Goal: Task Accomplishment & Management: Manage account settings

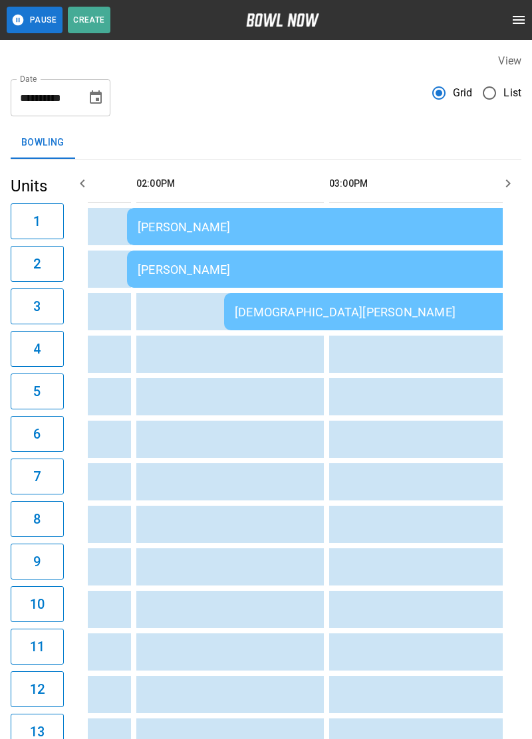
scroll to position [0, 360]
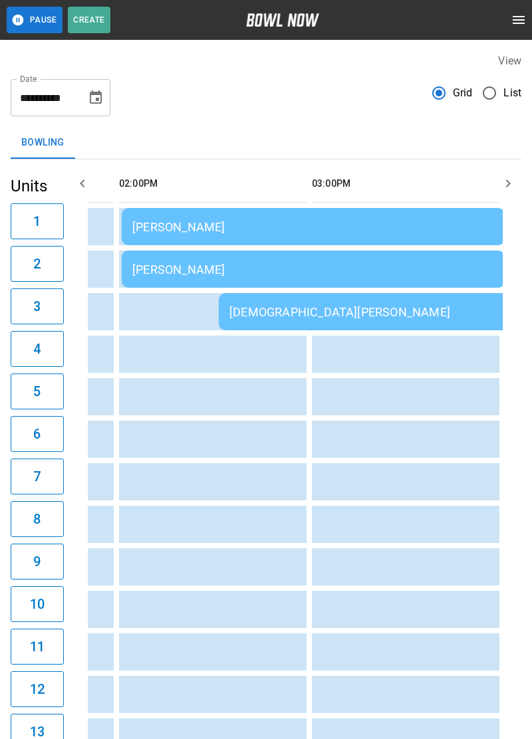
click at [437, 264] on div "[PERSON_NAME]" at bounding box center [313, 269] width 362 height 14
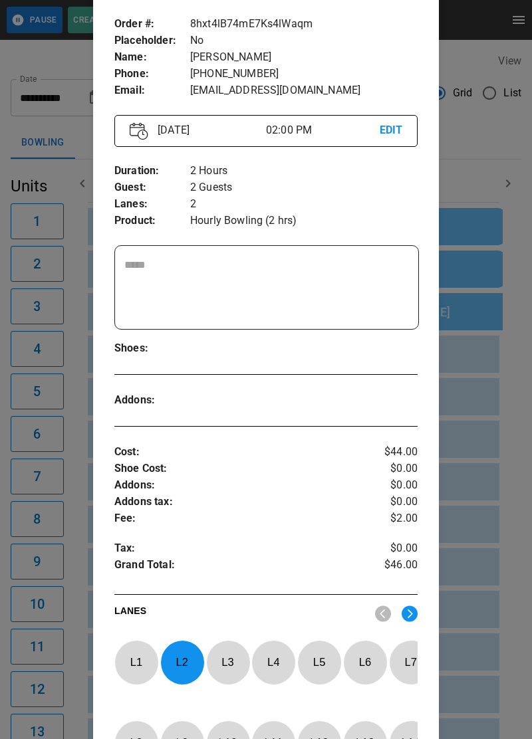
scroll to position [74, 0]
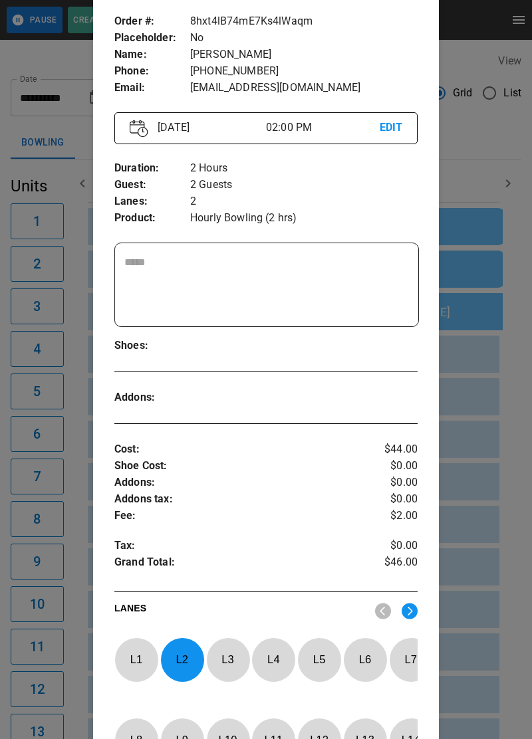
click at [183, 655] on p "L 2" at bounding box center [182, 659] width 44 height 31
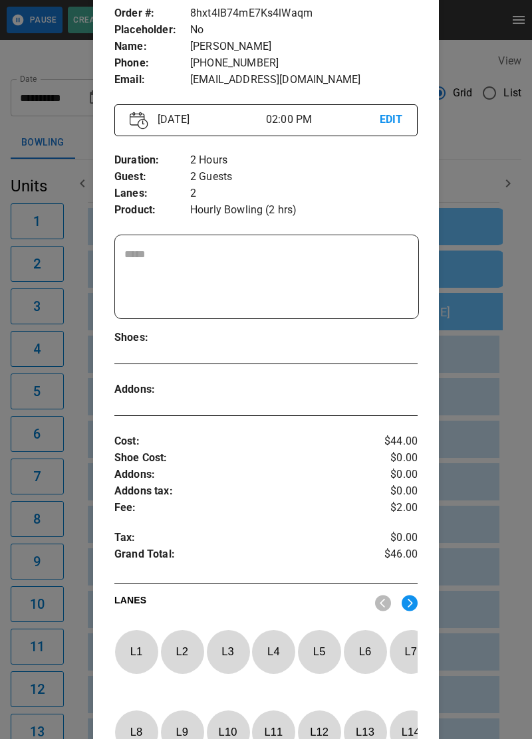
scroll to position [85, 0]
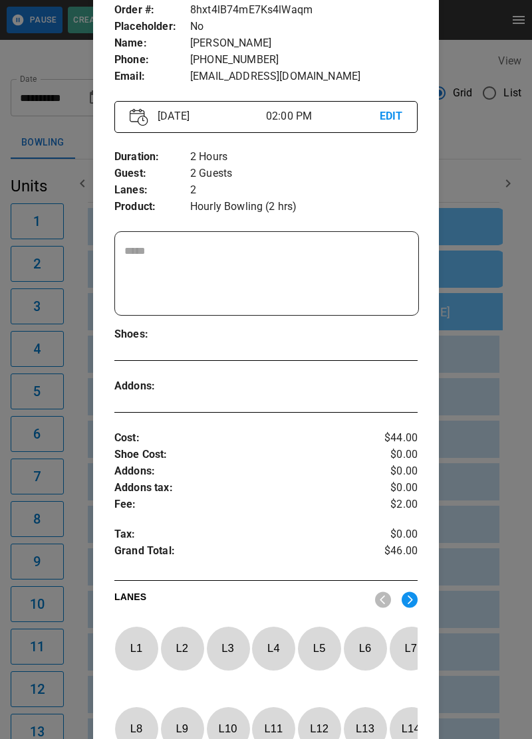
click at [427, 597] on div "Order # : Placeholder : Name : Phone : Email : 8hxt4lB74mE7Ks4lWaqm No [PERSON_…" at bounding box center [266, 400] width 346 height 818
click at [405, 601] on img at bounding box center [409, 599] width 16 height 17
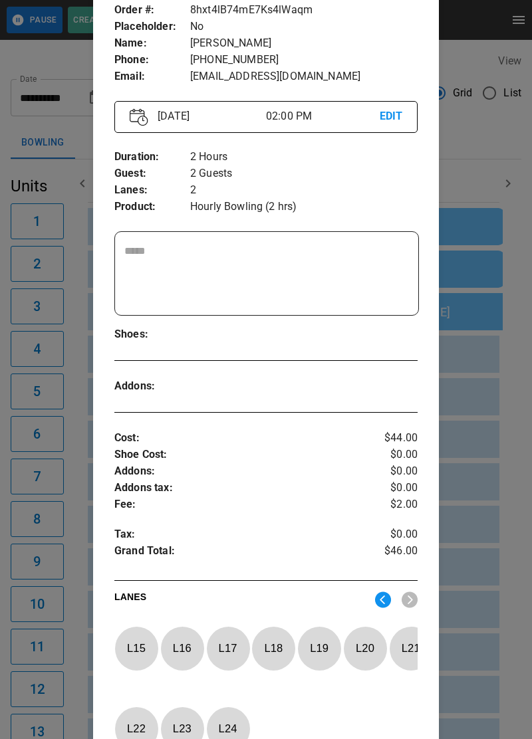
click at [176, 633] on p "L 16" at bounding box center [182, 648] width 44 height 31
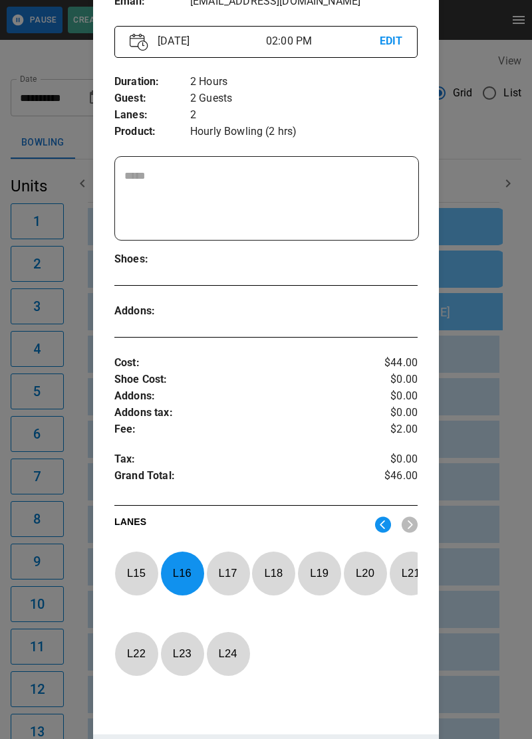
click at [514, 587] on div "12:00PM 01:00PM 02:00PM 03:00PM 04:00PM 05:00PM 06:00PM [GEOGRAPHIC_DATA] SPECI…" at bounding box center [295, 693] width 452 height 1069
click at [494, 564] on td "sticky table" at bounding box center [482, 566] width 43 height 37
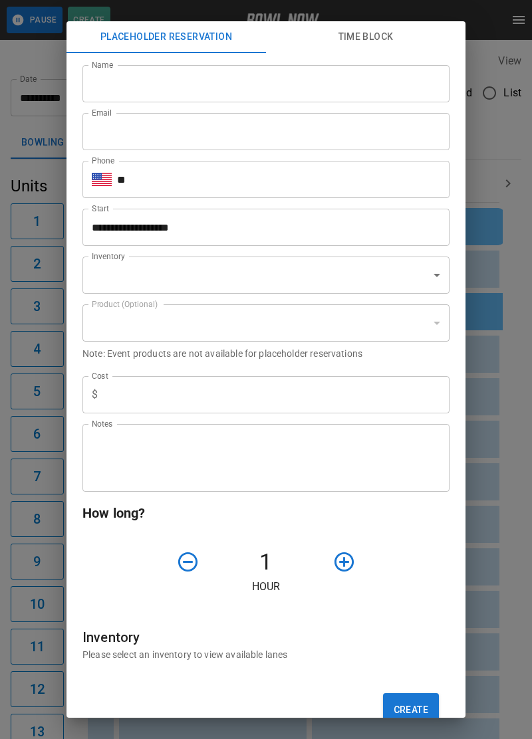
click at [491, 514] on div "**********" at bounding box center [266, 369] width 532 height 739
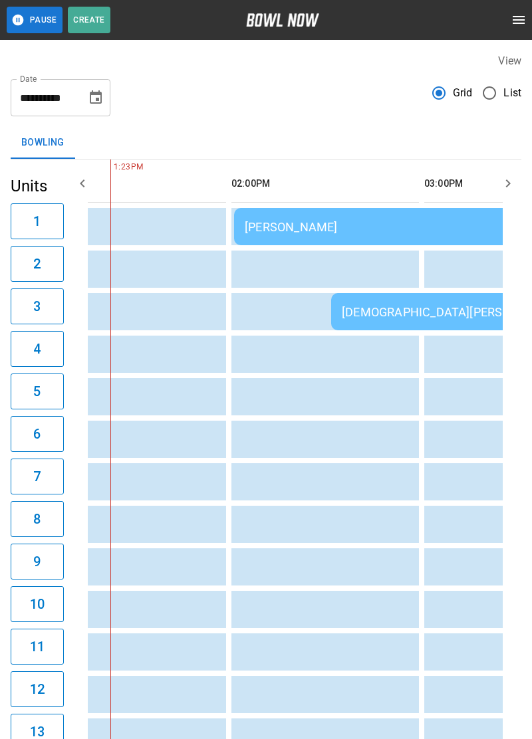
scroll to position [0, 0]
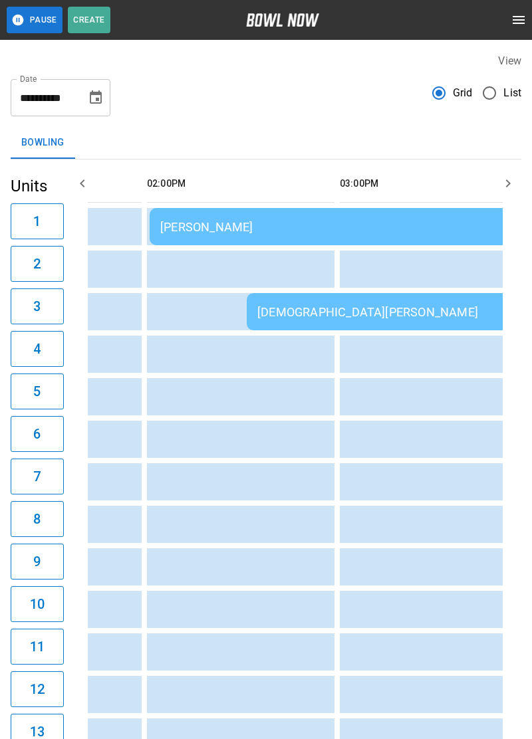
click at [447, 305] on div "[DEMOGRAPHIC_DATA][PERSON_NAME]" at bounding box center [438, 312] width 362 height 14
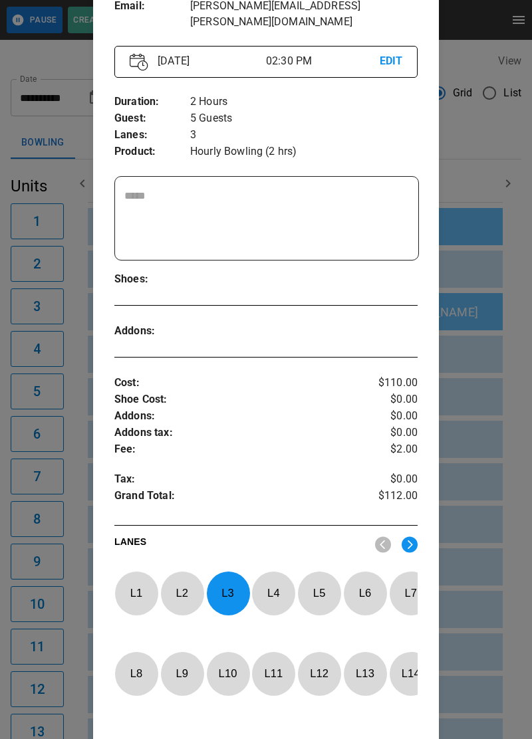
click at [245, 579] on p "L 3" at bounding box center [228, 592] width 44 height 31
click at [409, 536] on img at bounding box center [409, 544] width 16 height 17
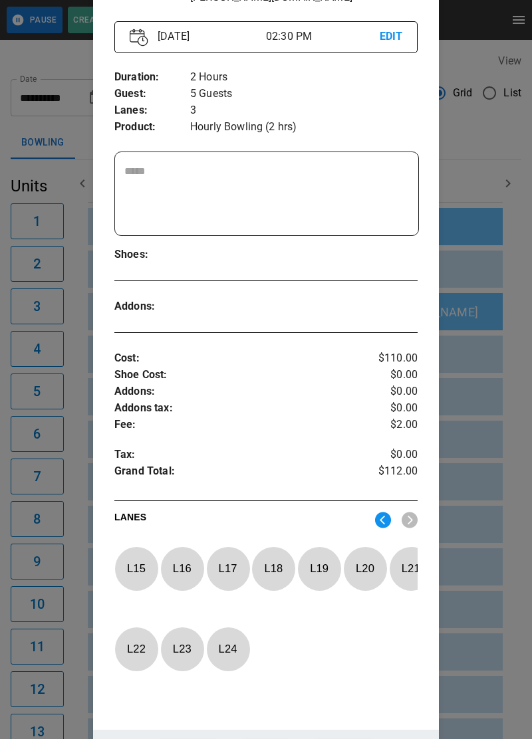
click at [375, 512] on img at bounding box center [383, 520] width 16 height 17
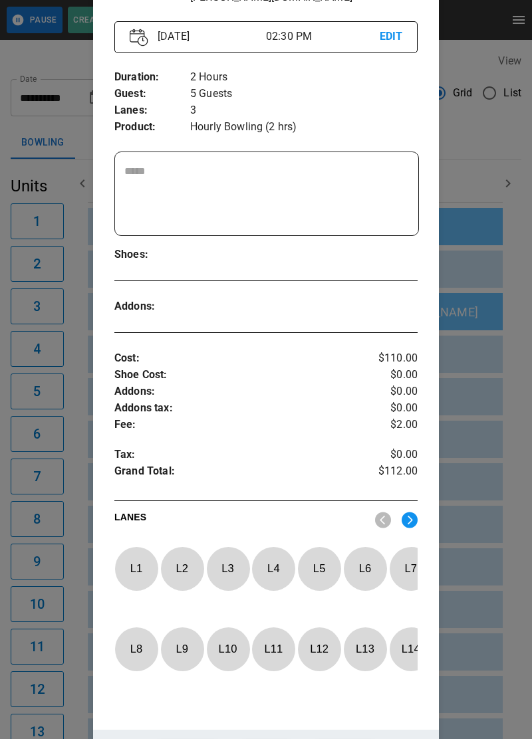
click at [407, 651] on p "L 14" at bounding box center [411, 648] width 44 height 31
click at [358, 738] on button "Update" at bounding box center [344, 751] width 73 height 23
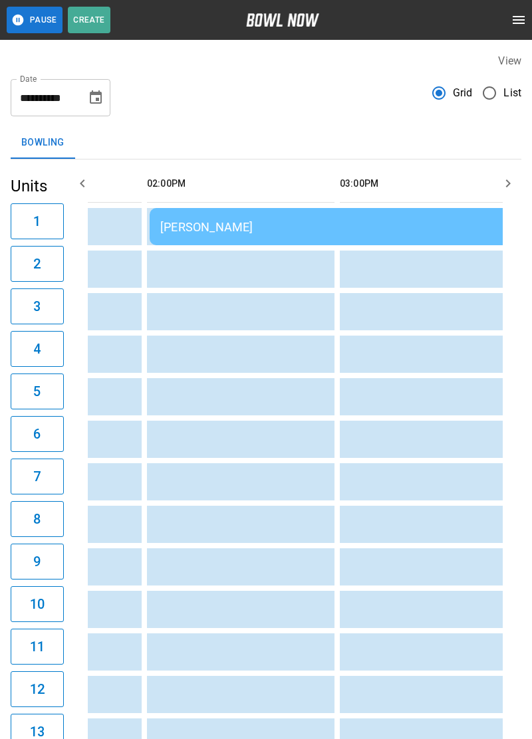
click at [403, 233] on div "[PERSON_NAME]" at bounding box center [341, 227] width 362 height 14
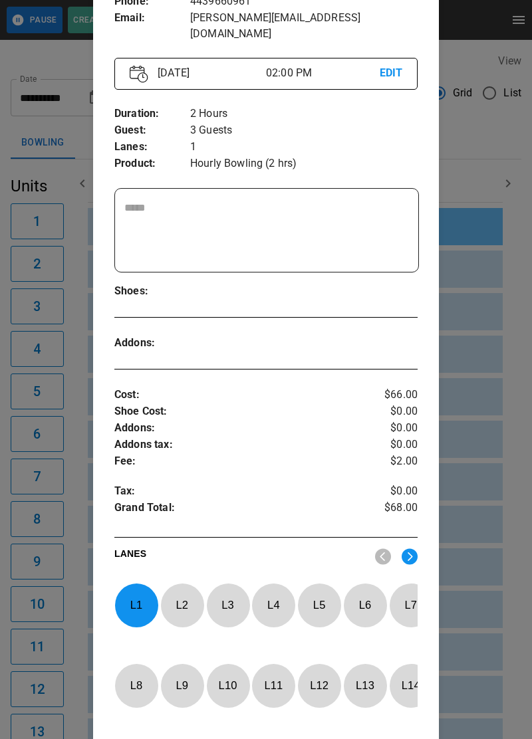
click at [132, 599] on p "L 1" at bounding box center [136, 604] width 44 height 31
click at [326, 681] on p "L 12" at bounding box center [319, 685] width 44 height 31
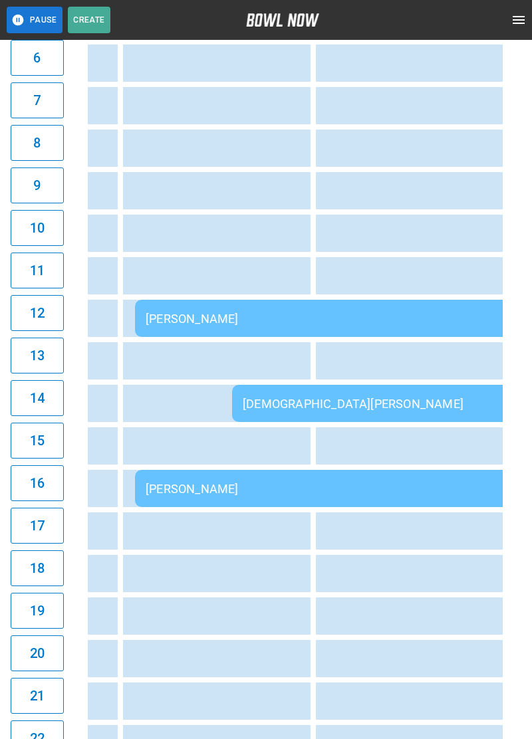
scroll to position [0, 345]
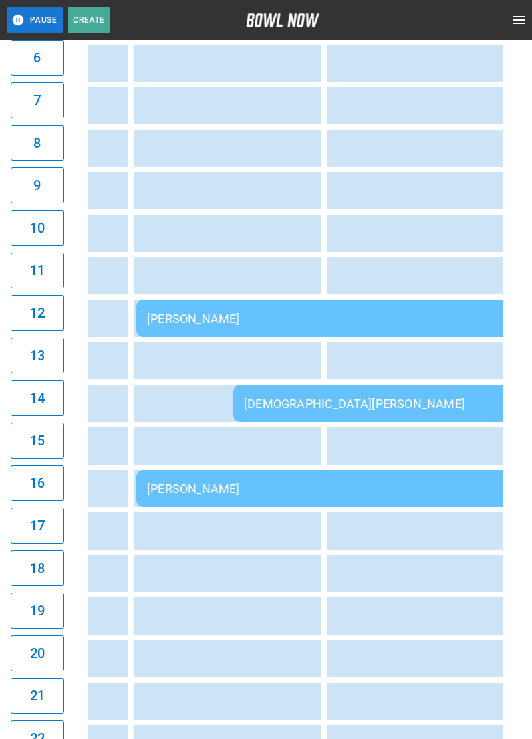
click at [433, 291] on td "sticky table" at bounding box center [448, 275] width 43 height 37
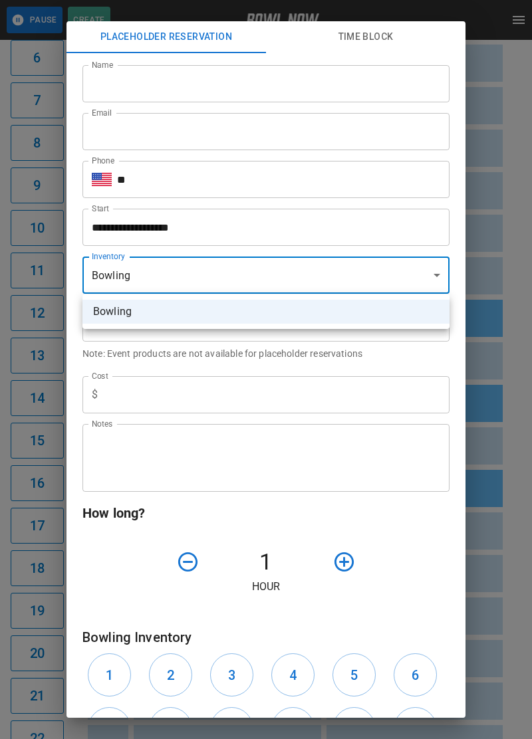
type input "**********"
click at [509, 272] on div at bounding box center [266, 369] width 532 height 739
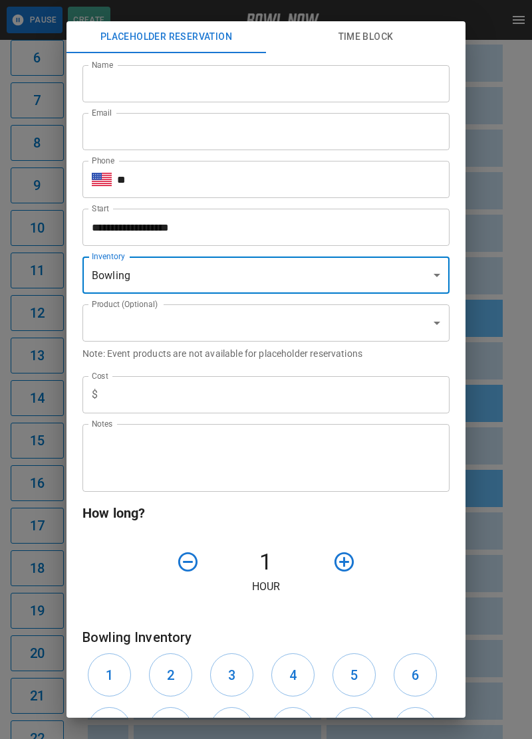
click at [505, 319] on div "**********" at bounding box center [266, 369] width 532 height 739
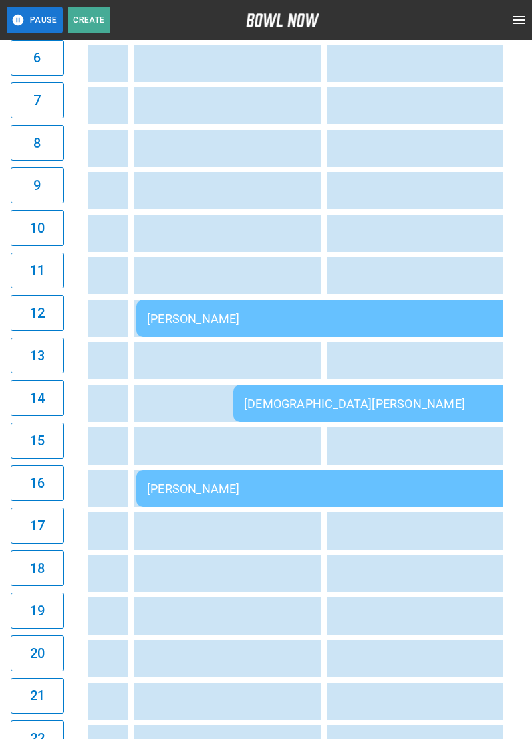
click at [491, 164] on td "sticky table" at bounding box center [497, 148] width 43 height 37
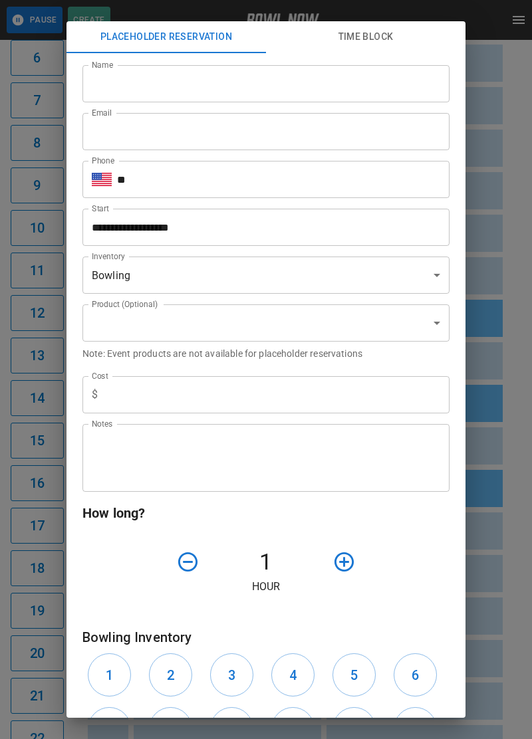
type input "**********"
click at [522, 212] on div "**********" at bounding box center [266, 369] width 532 height 739
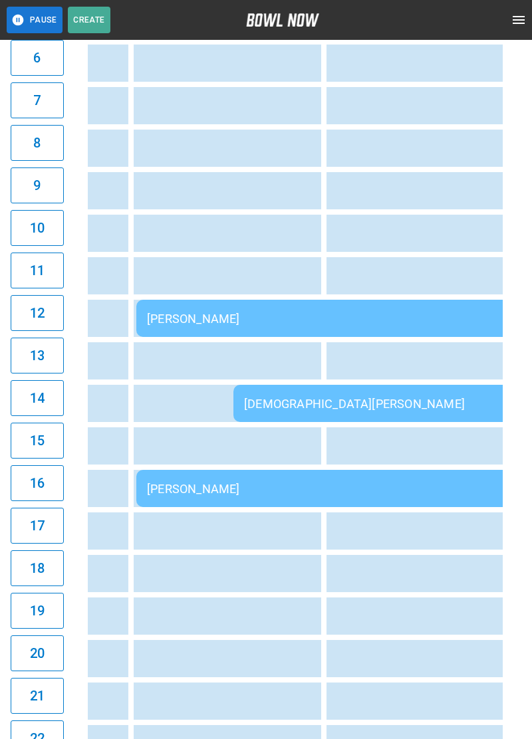
click at [479, 325] on div "[PERSON_NAME]" at bounding box center [328, 319] width 362 height 14
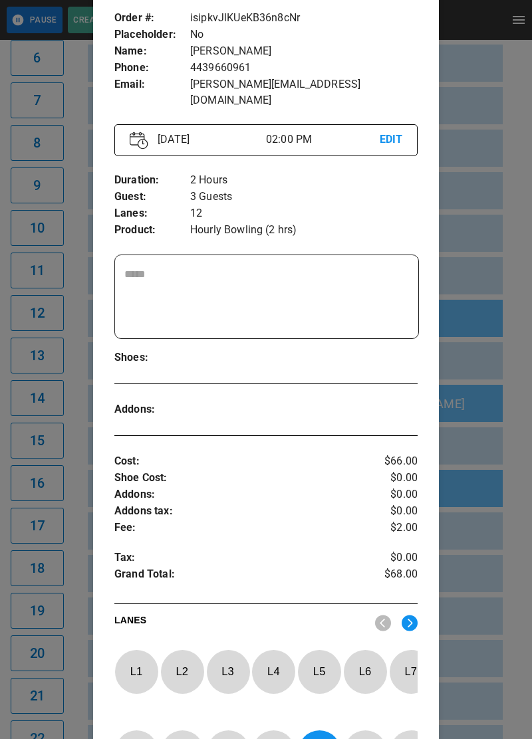
scroll to position [82, 0]
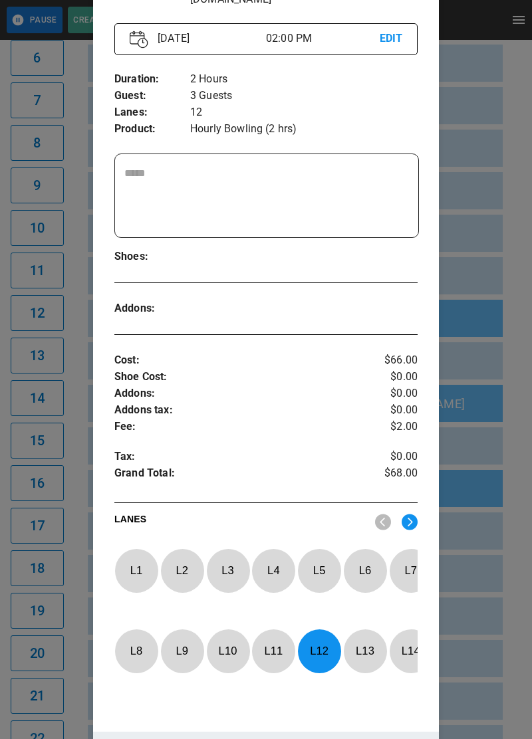
click at [321, 645] on p "L 12" at bounding box center [319, 650] width 44 height 31
click at [139, 555] on p "L 1" at bounding box center [136, 570] width 44 height 31
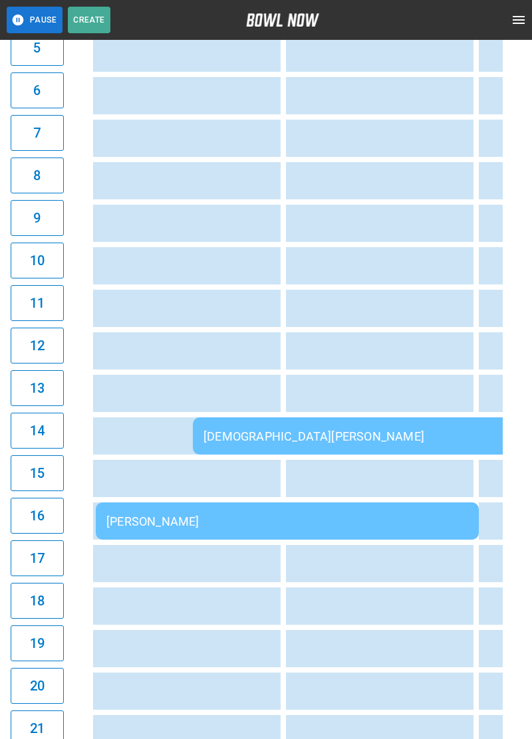
scroll to position [340, 0]
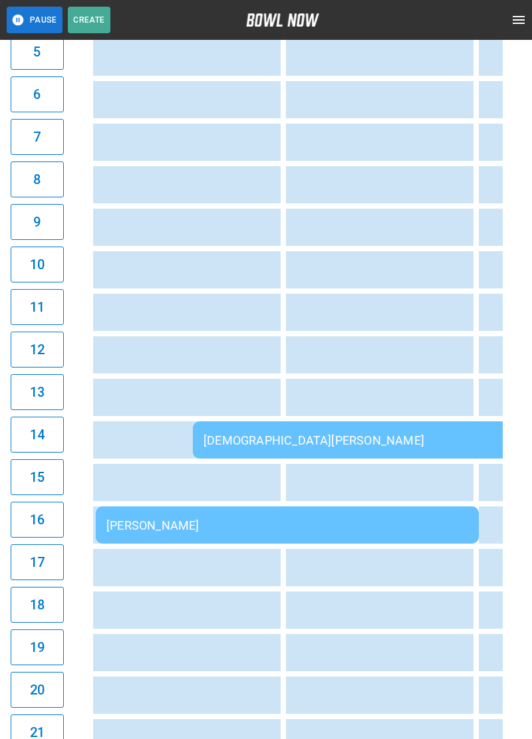
click at [188, 525] on div "[PERSON_NAME]" at bounding box center [287, 525] width 362 height 14
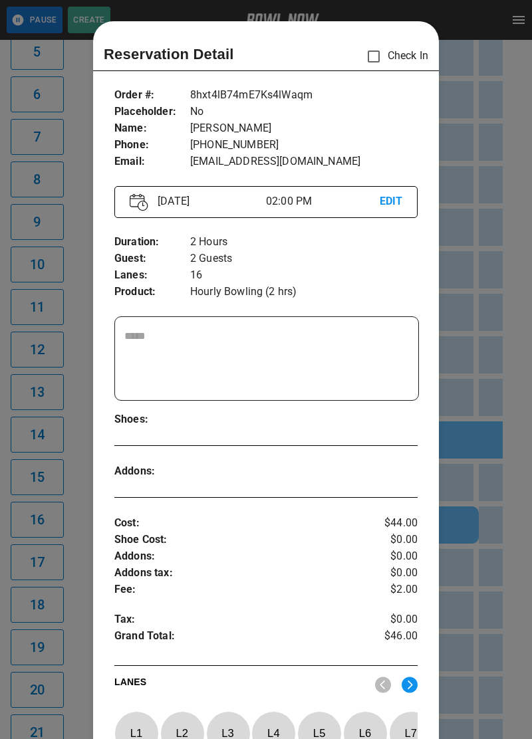
scroll to position [21, 0]
